Goal: Obtain resource: Obtain resource

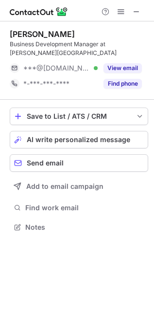
scroll to position [220, 154]
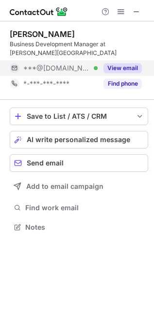
click at [123, 67] on button "View email" at bounding box center [123, 68] width 38 height 10
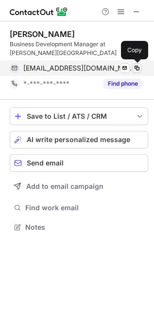
click at [139, 64] on span at bounding box center [138, 68] width 8 height 8
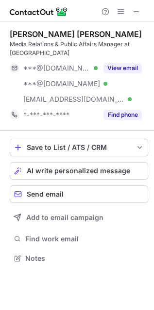
scroll to position [252, 154]
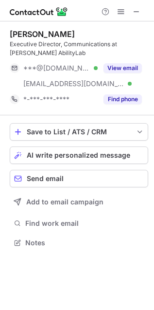
scroll to position [236, 154]
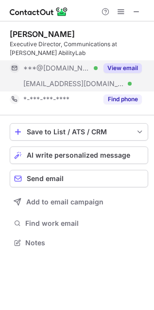
click at [117, 67] on button "View email" at bounding box center [123, 68] width 38 height 10
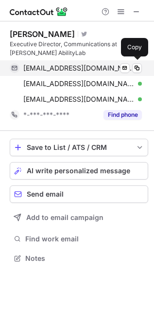
scroll to position [252, 154]
click at [140, 69] on span at bounding box center [138, 68] width 8 height 8
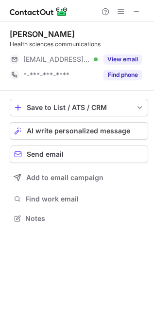
scroll to position [212, 154]
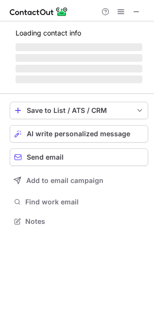
scroll to position [228, 154]
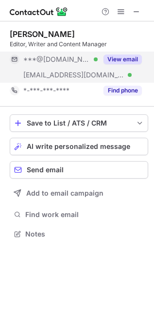
click at [130, 58] on button "View email" at bounding box center [123, 60] width 38 height 10
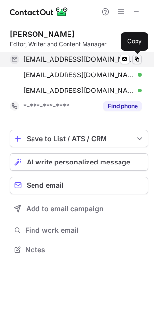
click at [138, 58] on span at bounding box center [138, 60] width 8 height 8
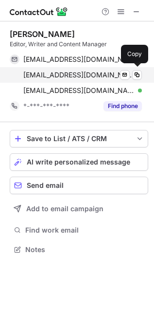
click at [86, 74] on span "flenneman@sralab.org" at bounding box center [79, 75] width 112 height 9
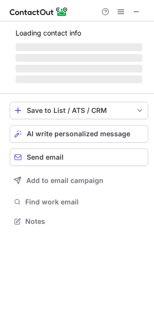
scroll to position [267, 154]
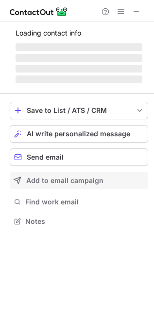
scroll to position [243, 154]
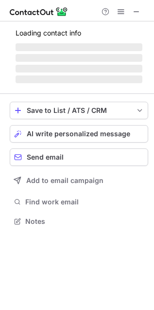
scroll to position [252, 154]
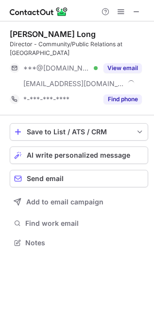
scroll to position [236, 154]
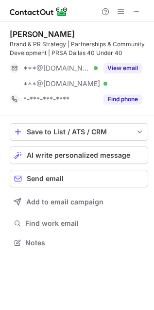
scroll to position [5, 5]
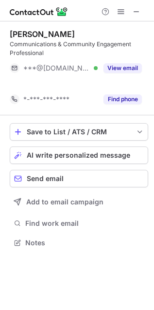
scroll to position [5, 5]
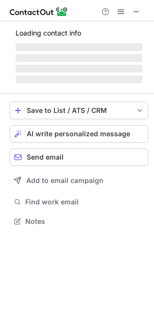
scroll to position [236, 154]
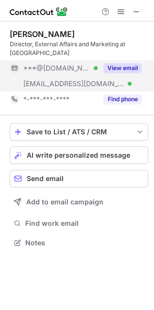
click at [133, 68] on button "View email" at bounding box center [123, 68] width 38 height 10
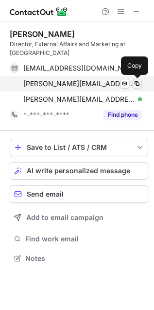
click at [137, 84] on span at bounding box center [138, 84] width 8 height 8
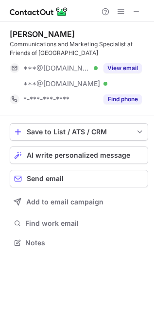
scroll to position [236, 154]
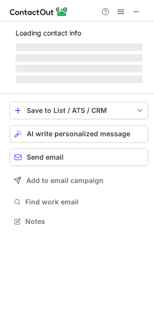
scroll to position [236, 154]
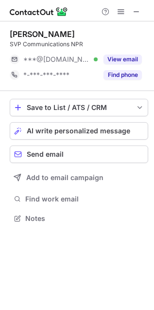
scroll to position [212, 154]
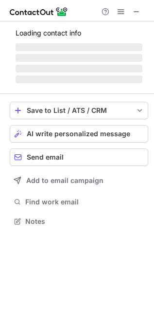
scroll to position [212, 154]
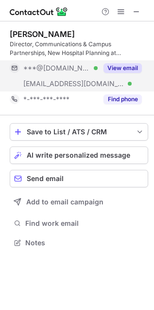
click at [118, 73] on div "View email" at bounding box center [120, 68] width 44 height 16
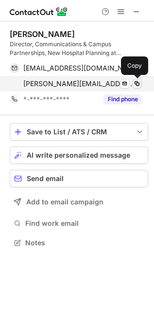
click at [140, 84] on span at bounding box center [138, 84] width 8 height 8
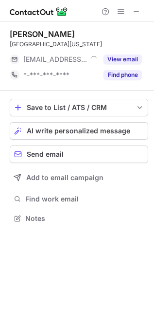
scroll to position [212, 154]
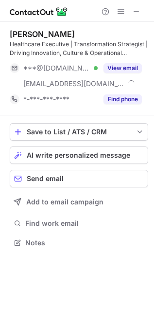
scroll to position [236, 154]
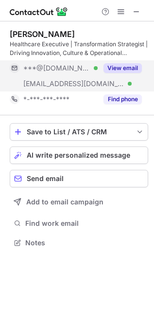
click at [125, 65] on button "View email" at bounding box center [123, 68] width 38 height 10
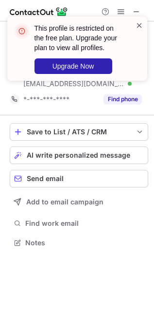
click at [137, 24] on span at bounding box center [140, 25] width 8 height 10
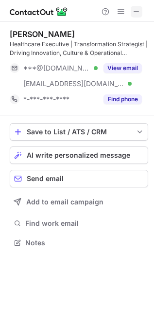
click at [134, 13] on span at bounding box center [137, 12] width 8 height 8
